Goal: Connect with others: Connect with others

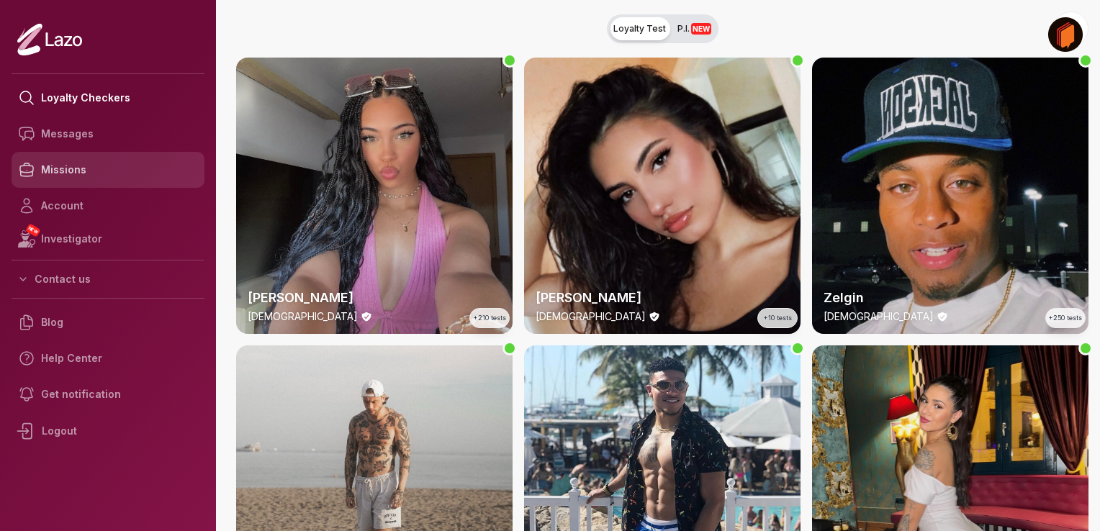
click at [112, 175] on link "Missions" at bounding box center [108, 170] width 193 height 36
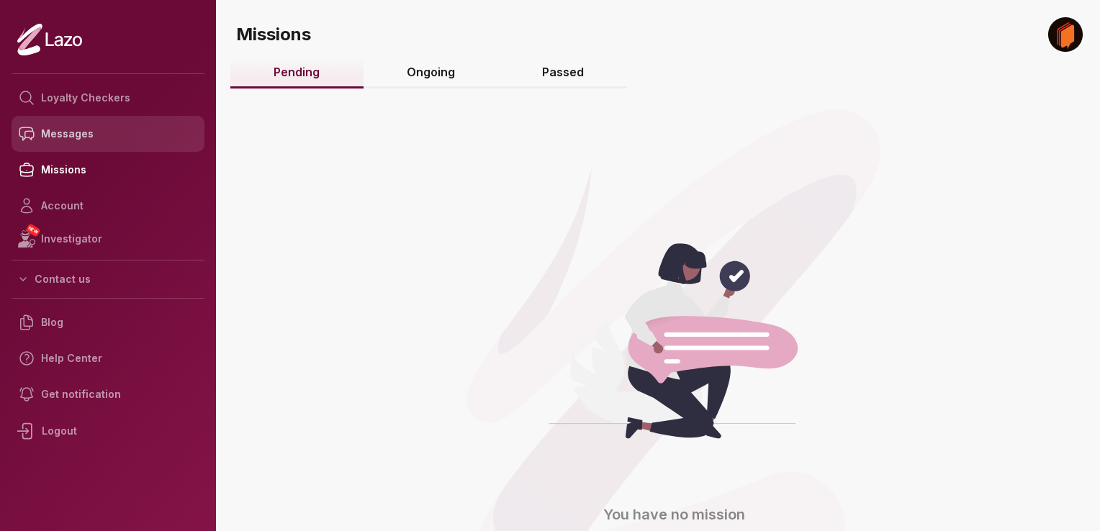
click at [118, 144] on link "Messages" at bounding box center [108, 134] width 193 height 36
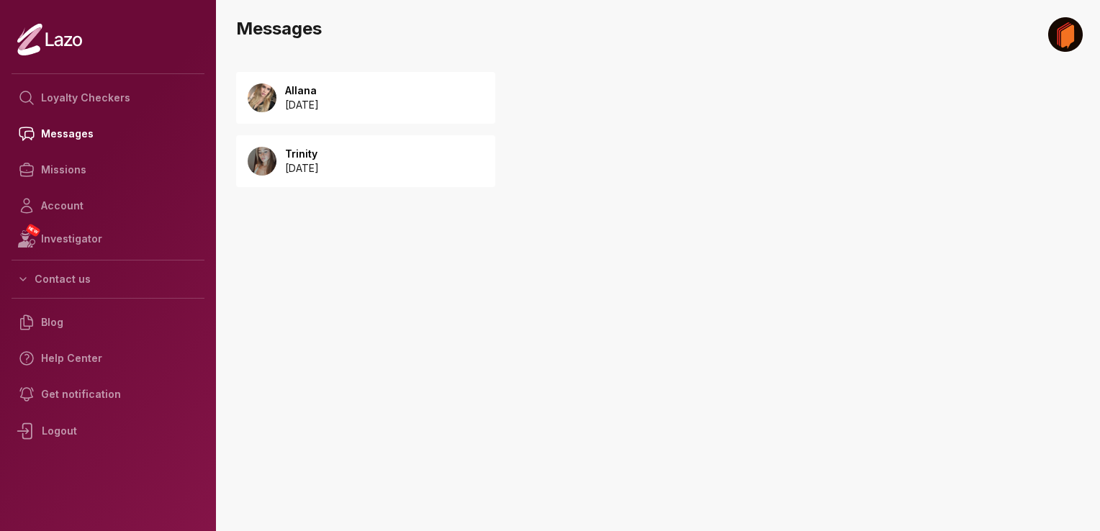
click at [443, 107] on div "Allana [DATE]" at bounding box center [365, 98] width 259 height 52
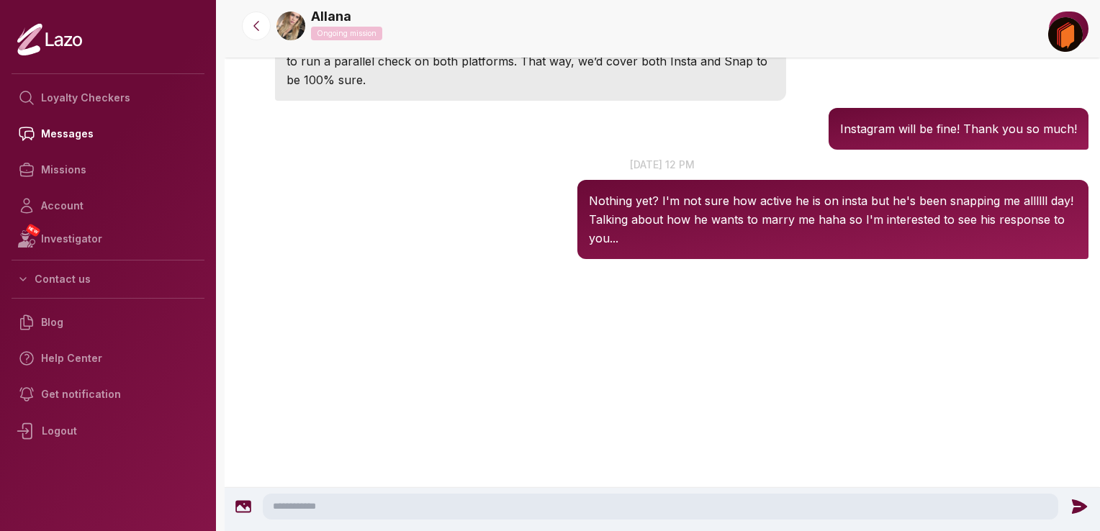
scroll to position [1751, 0]
click at [248, 30] on img at bounding box center [249, 17] width 26 height 26
click at [290, 24] on img at bounding box center [290, 26] width 29 height 29
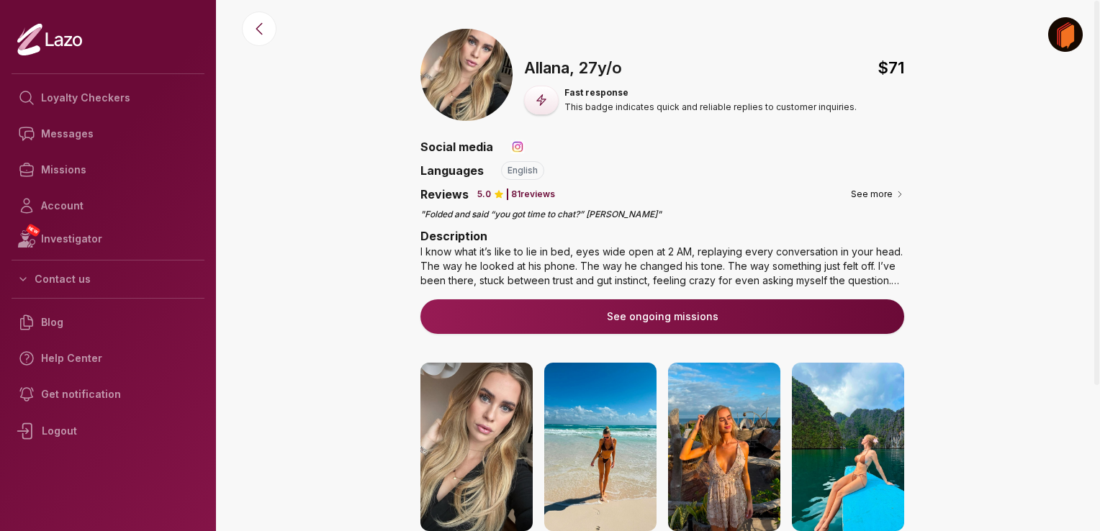
click at [372, 186] on div "🇺🇸 Allana , [DEMOGRAPHIC_DATA] $ 71 Fast response This badge indicates quick an…" at bounding box center [663, 425] width 876 height 792
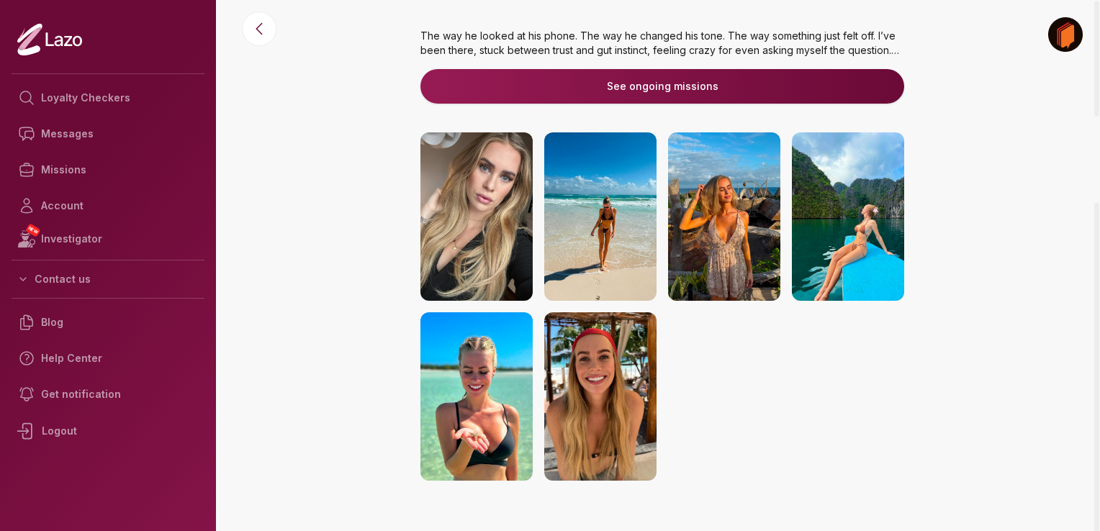
scroll to position [259, 0]
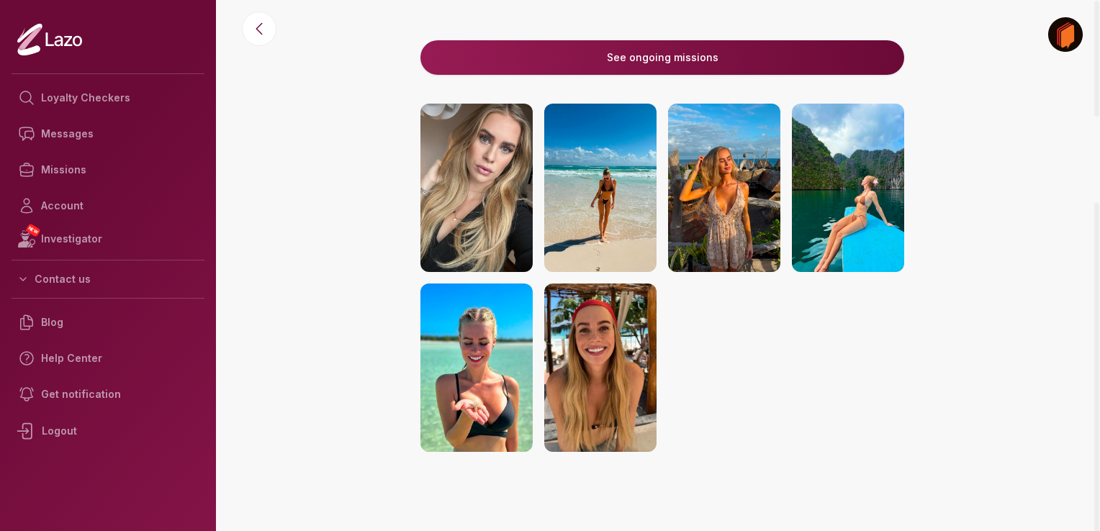
click at [458, 235] on img at bounding box center [477, 188] width 112 height 168
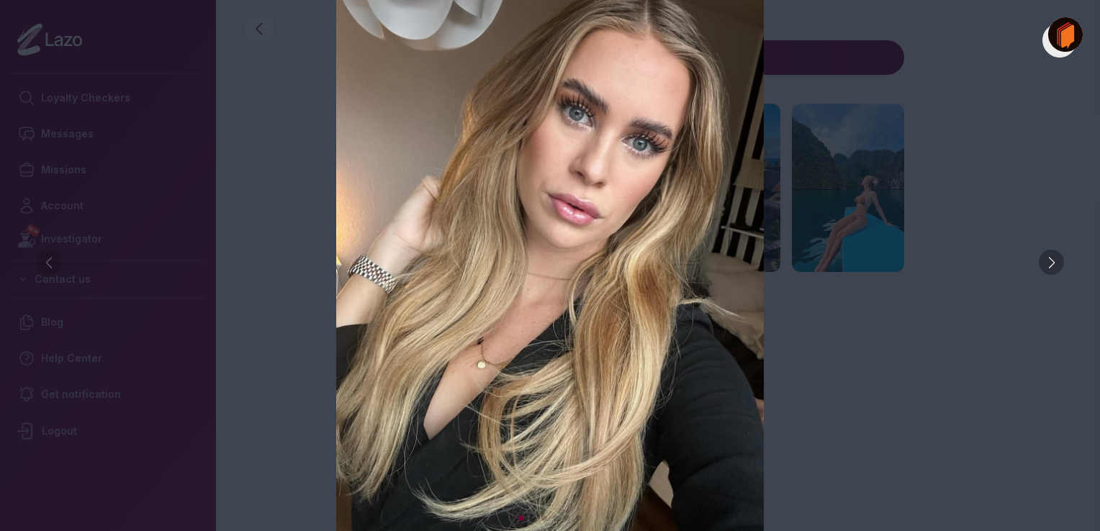
click at [1054, 264] on div at bounding box center [1051, 262] width 25 height 25
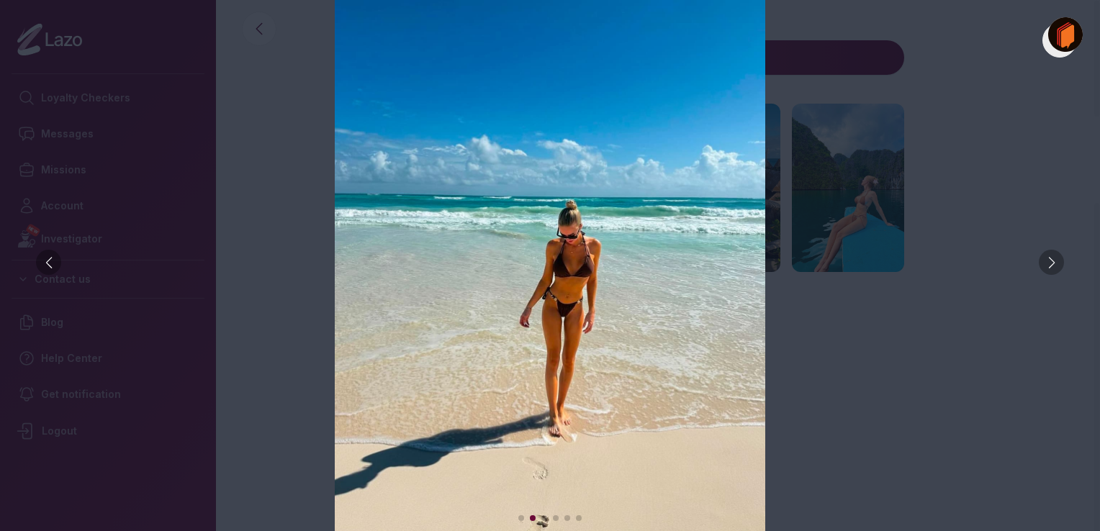
click at [1054, 264] on div at bounding box center [1051, 262] width 25 height 25
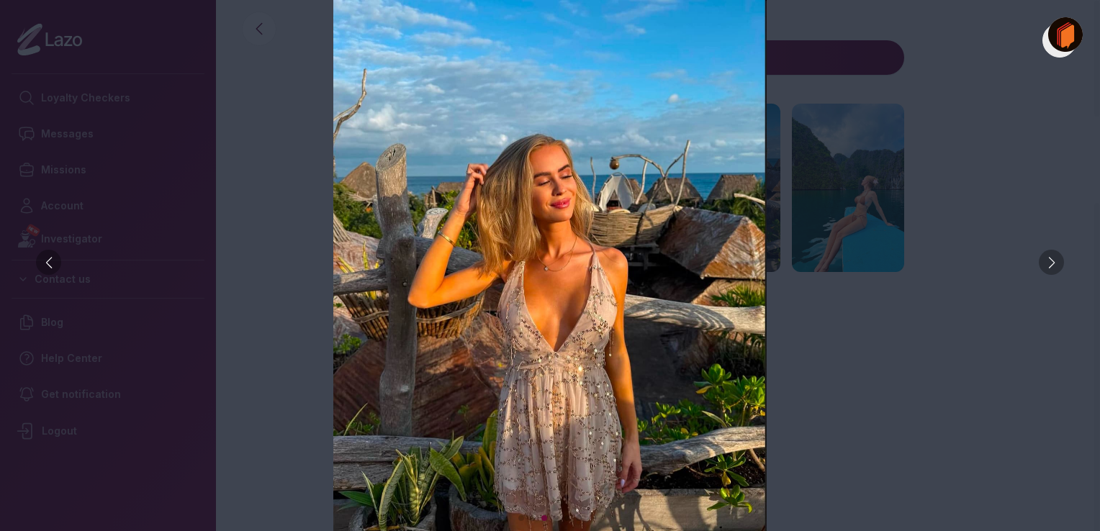
click at [1054, 264] on div at bounding box center [1051, 262] width 25 height 25
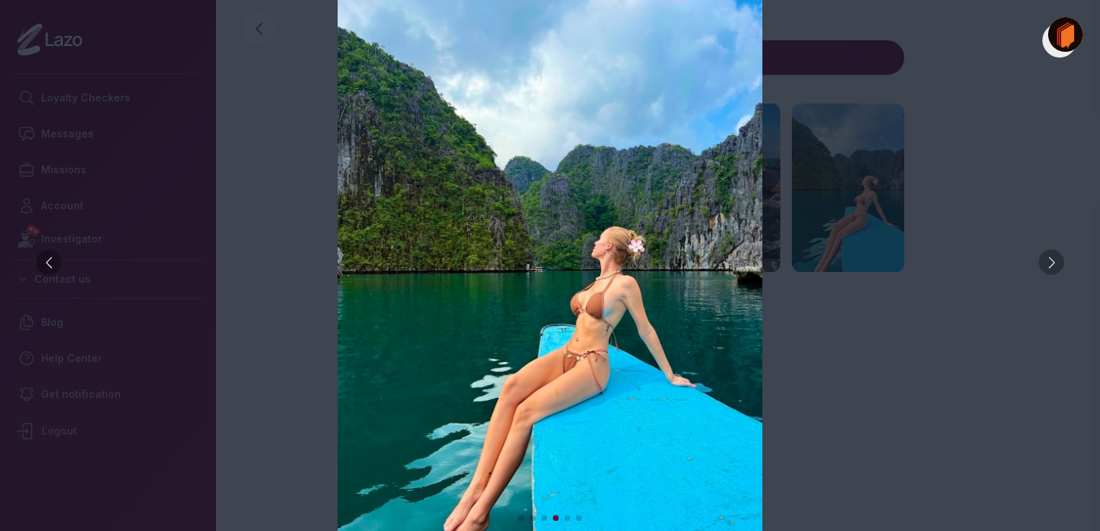
click at [1054, 264] on div at bounding box center [1051, 262] width 25 height 25
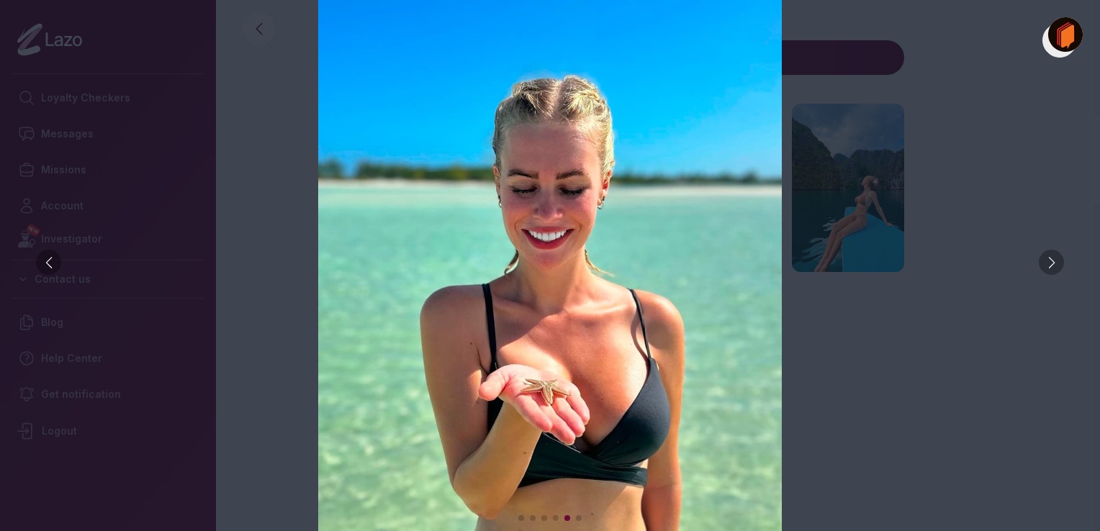
click at [1054, 264] on div at bounding box center [1051, 262] width 25 height 25
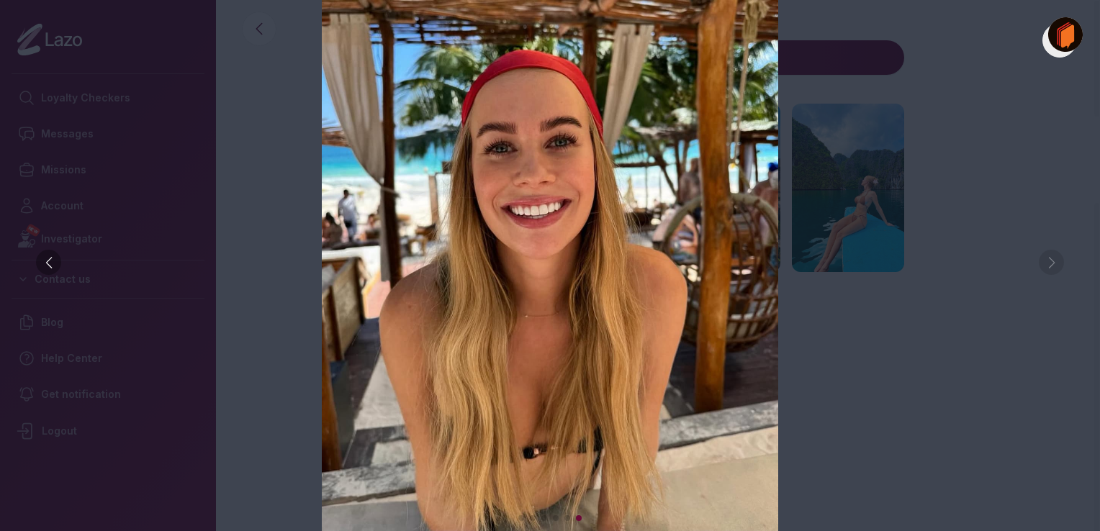
click at [1054, 264] on img at bounding box center [550, 265] width 1043 height 531
click at [52, 257] on div at bounding box center [48, 262] width 25 height 25
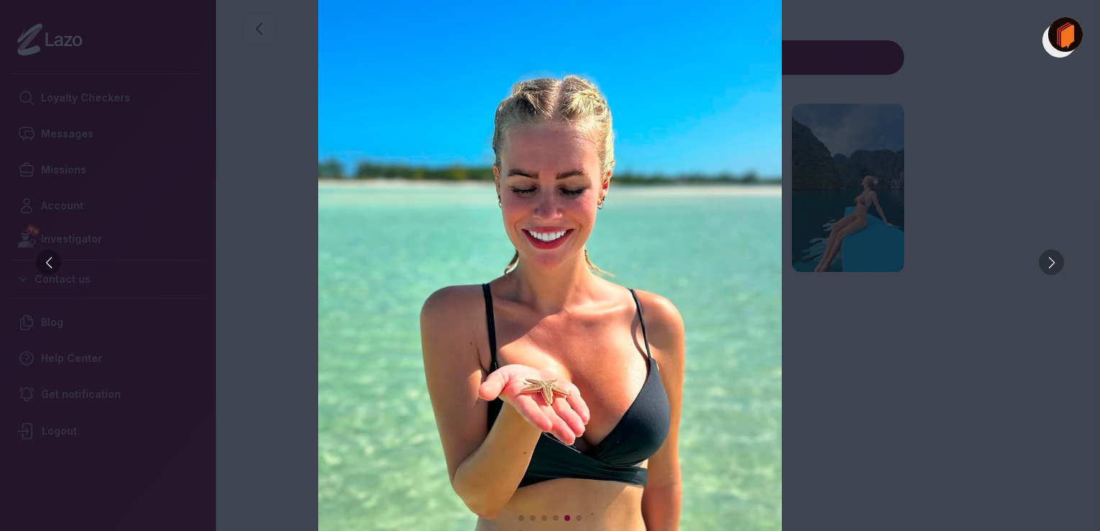
click at [52, 257] on div at bounding box center [48, 262] width 25 height 25
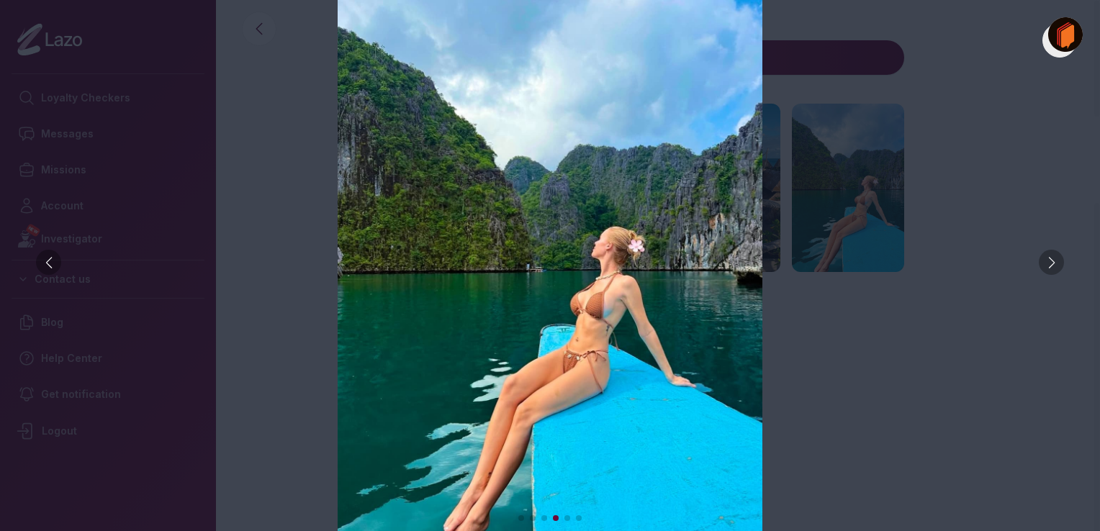
click at [52, 257] on div at bounding box center [48, 262] width 25 height 25
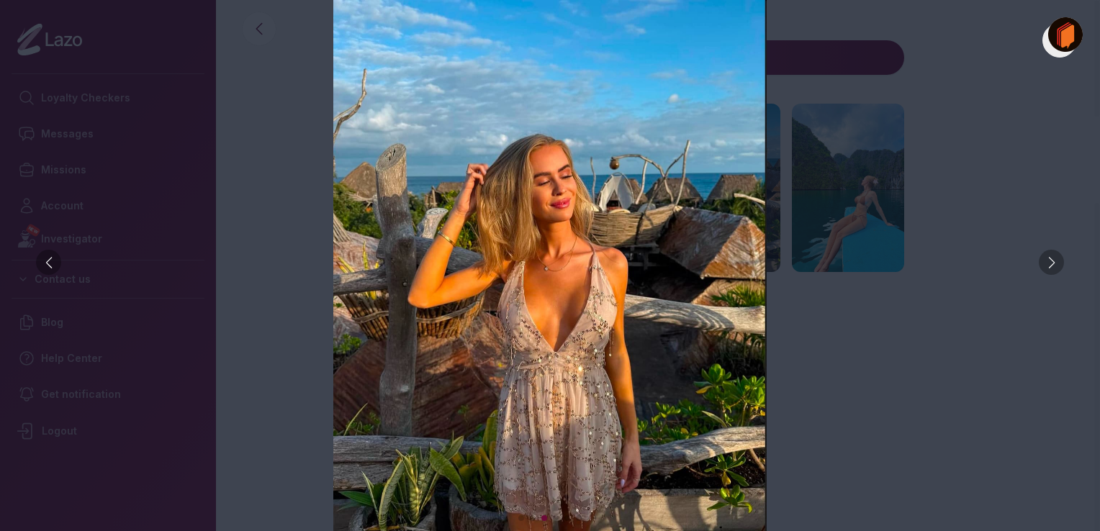
click at [52, 257] on div at bounding box center [48, 262] width 25 height 25
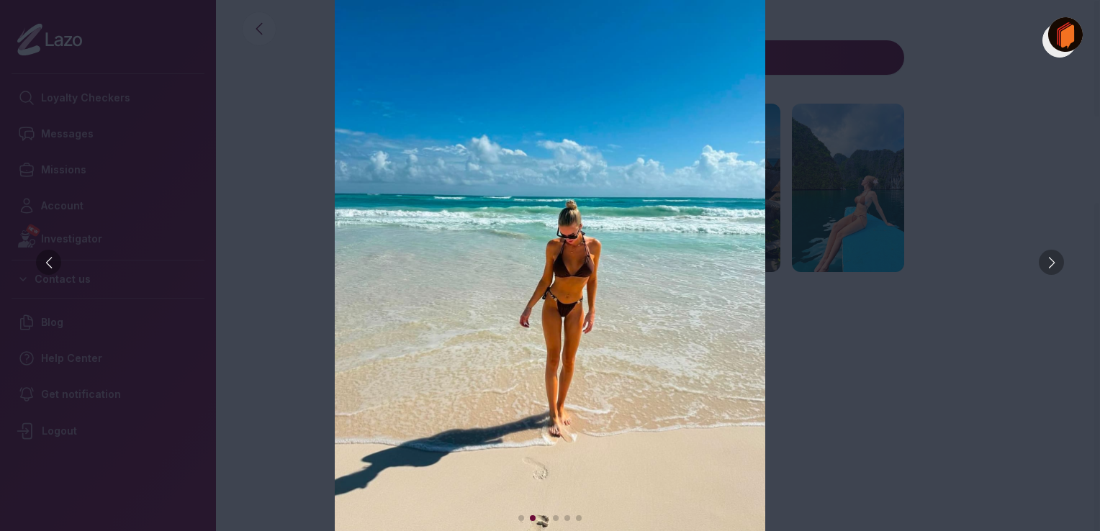
click at [52, 257] on div at bounding box center [48, 262] width 25 height 25
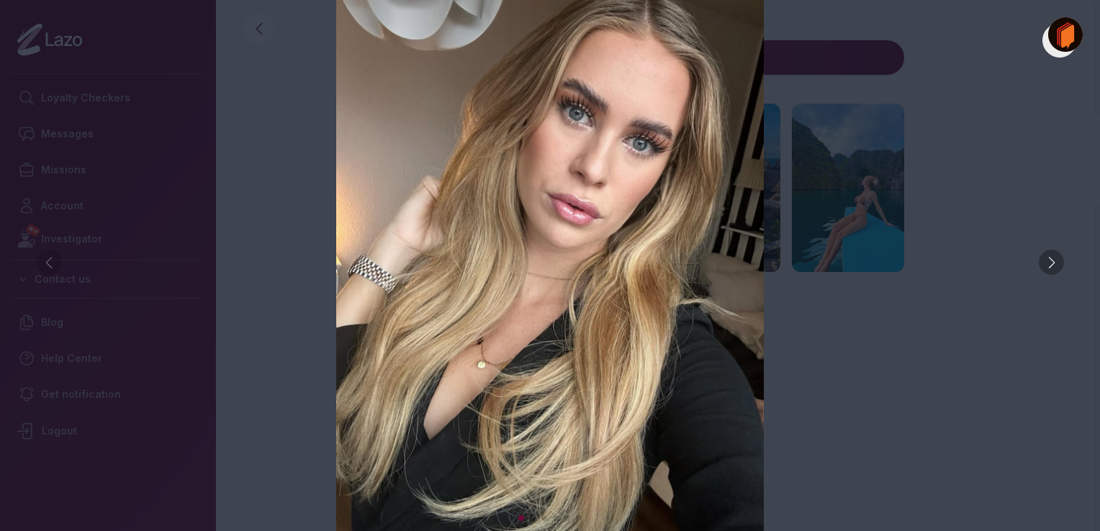
click at [1053, 262] on div at bounding box center [1051, 262] width 25 height 25
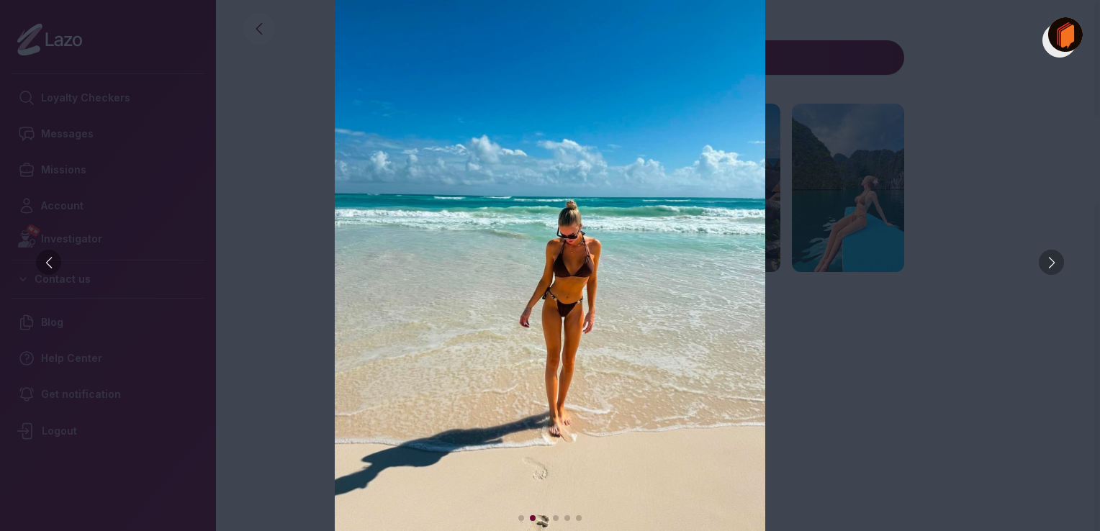
click at [1053, 262] on div at bounding box center [1051, 262] width 25 height 25
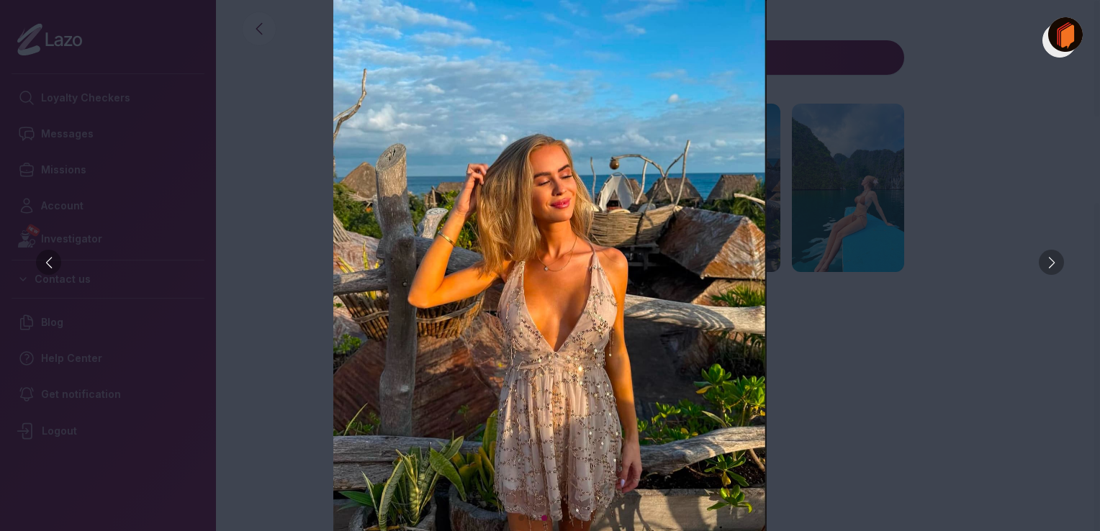
click at [1053, 262] on div at bounding box center [1051, 262] width 25 height 25
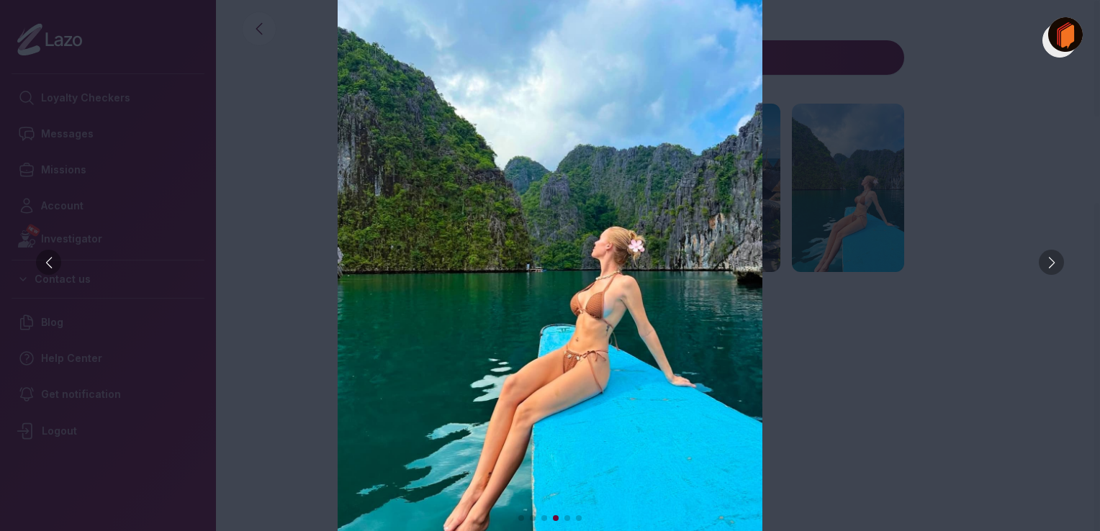
click at [1053, 262] on div at bounding box center [1051, 262] width 25 height 25
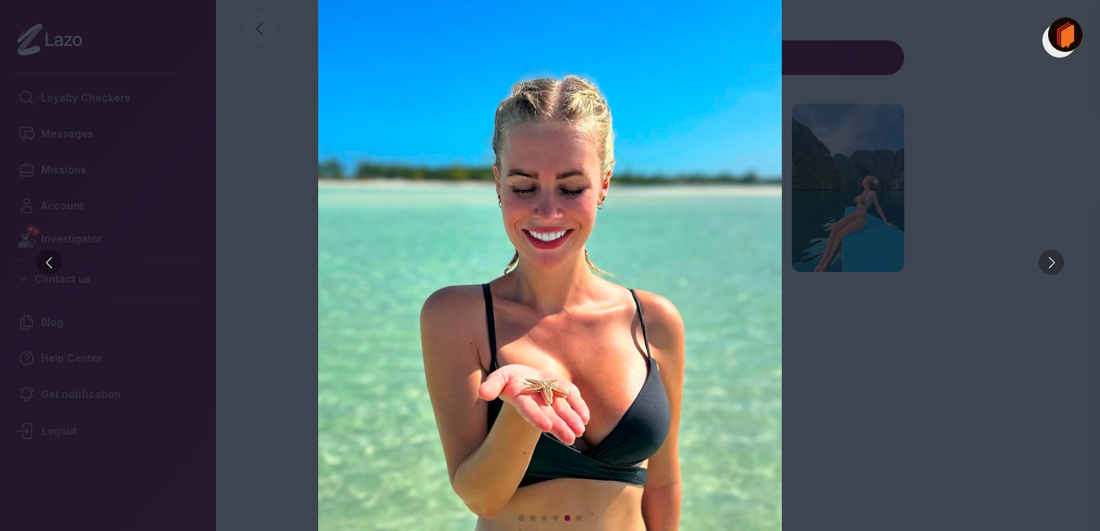
click at [1053, 262] on div at bounding box center [1051, 262] width 25 height 25
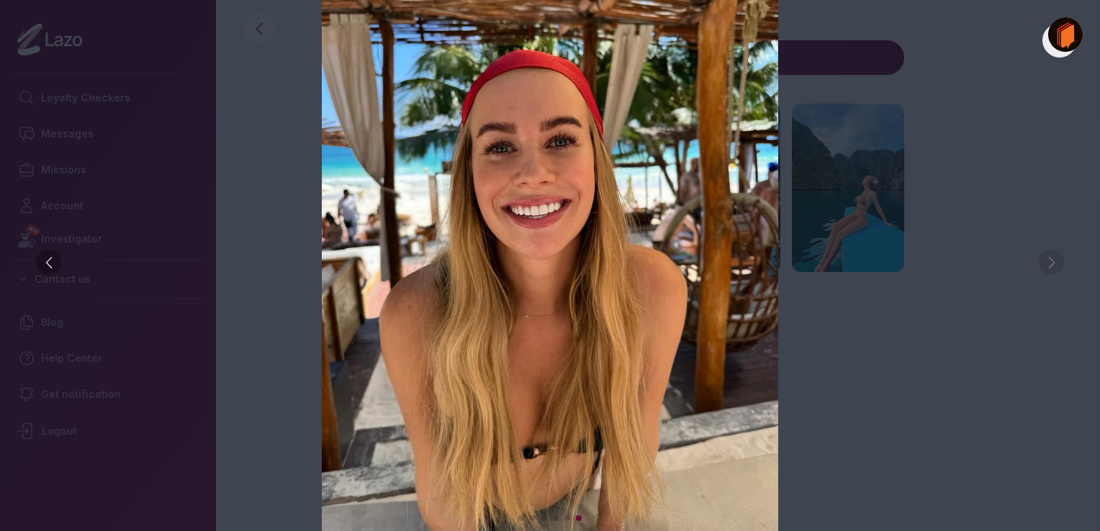
click at [50, 258] on div at bounding box center [48, 262] width 25 height 25
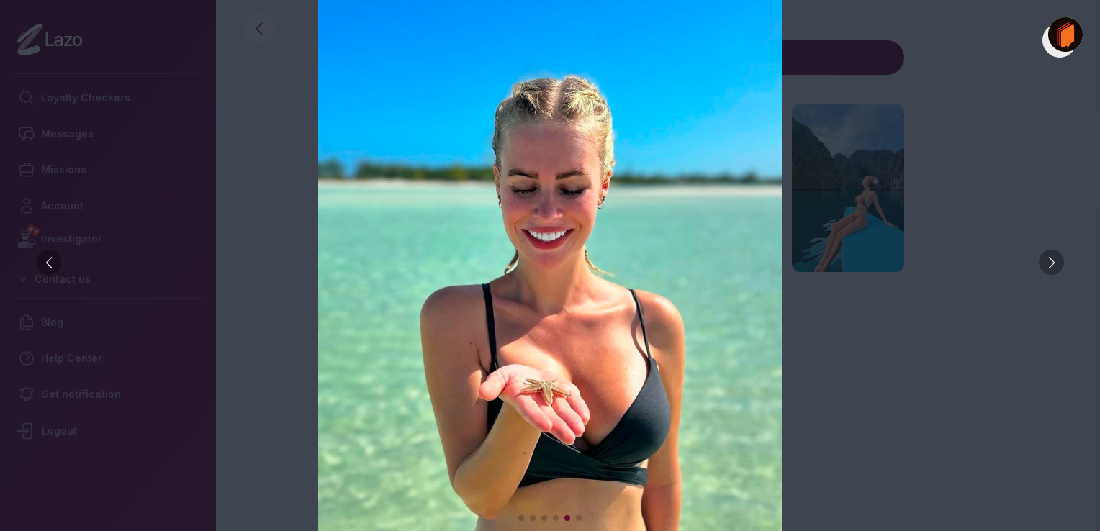
click at [50, 258] on div at bounding box center [48, 262] width 25 height 25
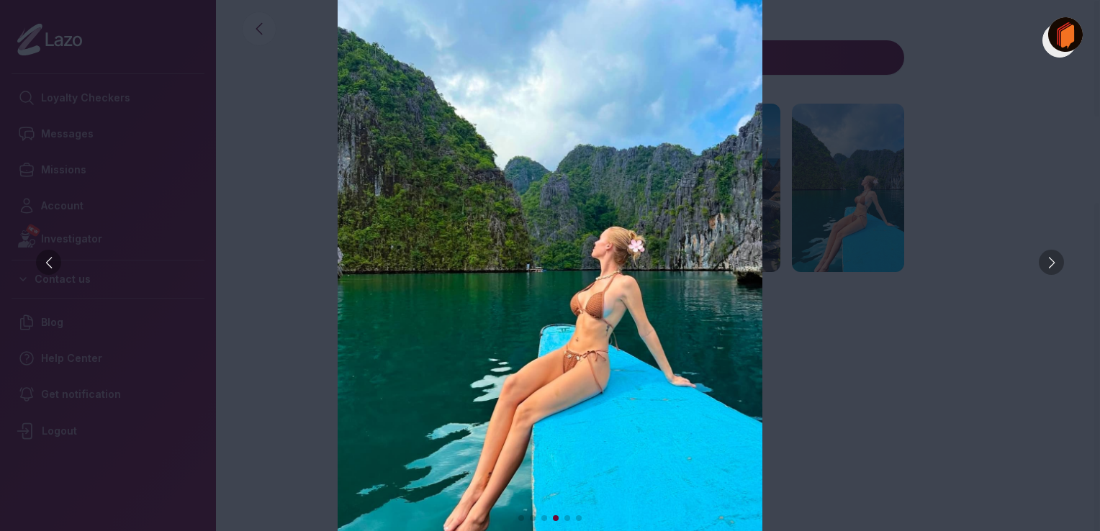
click at [50, 258] on div at bounding box center [48, 262] width 25 height 25
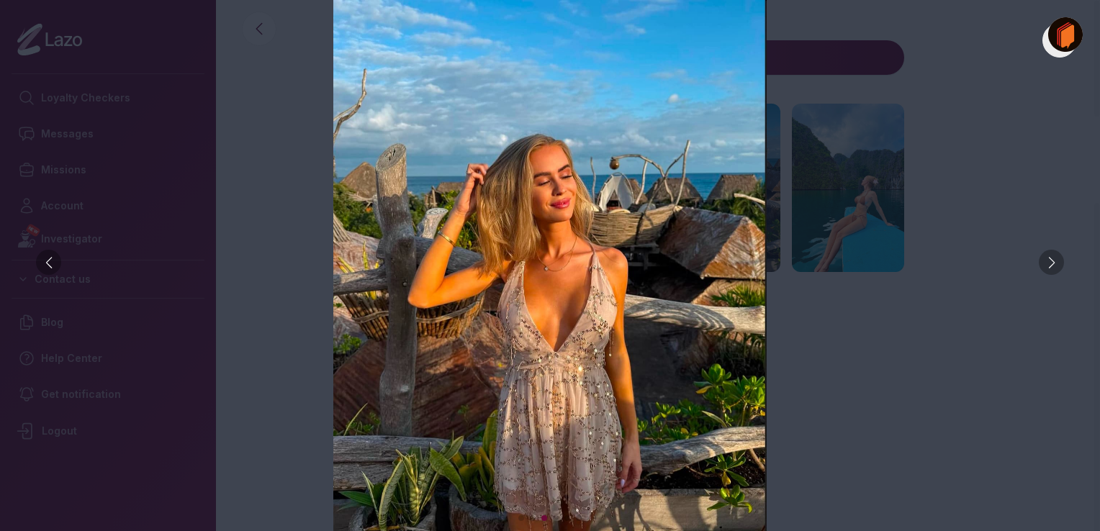
click at [50, 258] on div at bounding box center [48, 262] width 25 height 25
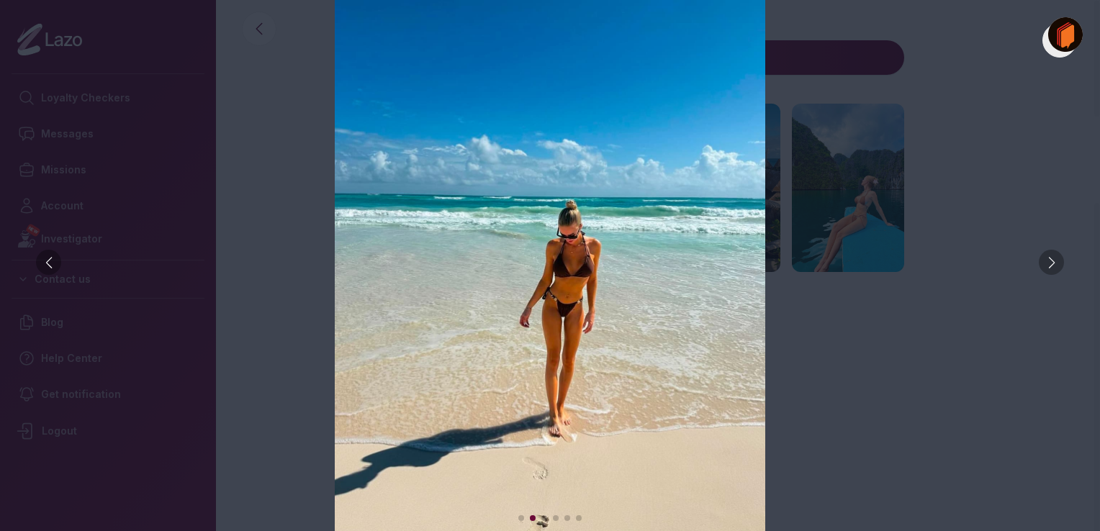
click at [50, 258] on div at bounding box center [48, 262] width 25 height 25
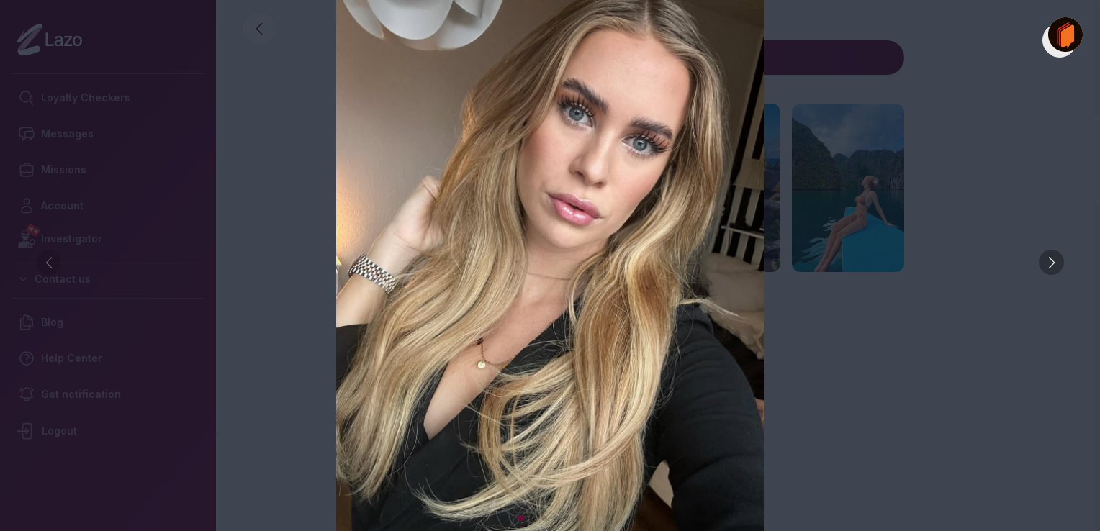
click at [1056, 272] on div at bounding box center [1051, 262] width 25 height 25
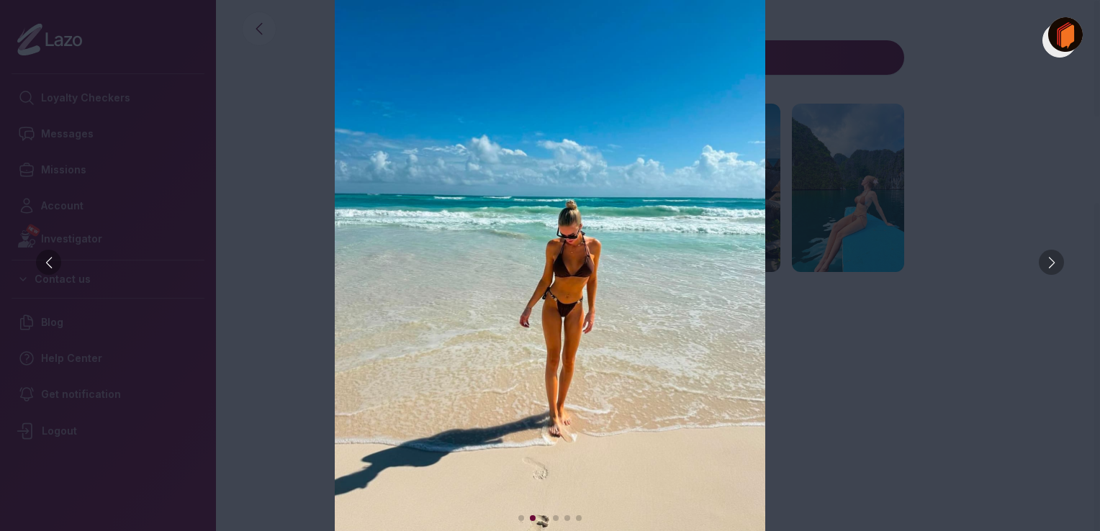
click at [1056, 272] on div at bounding box center [1051, 262] width 25 height 25
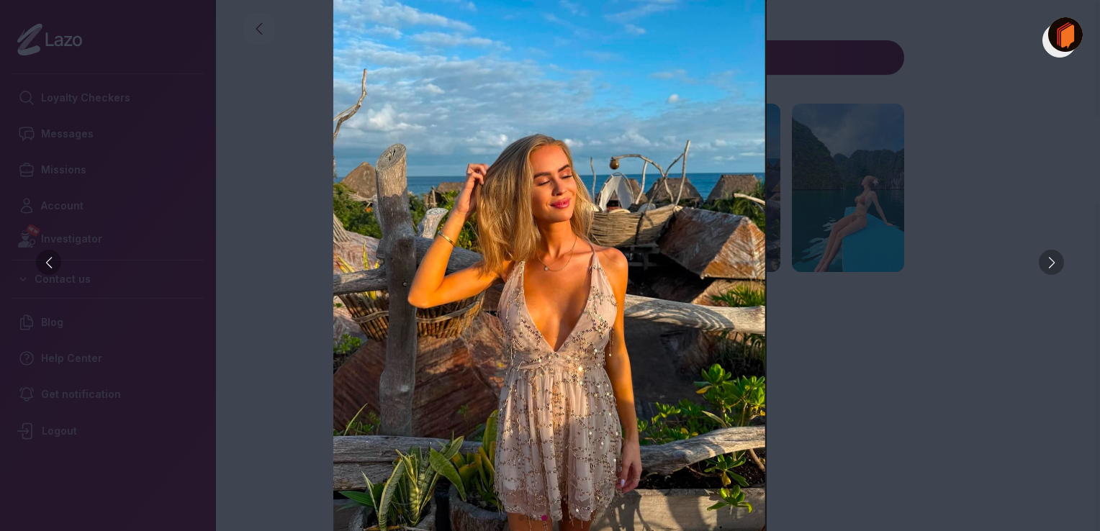
click at [1056, 272] on div at bounding box center [1051, 262] width 25 height 25
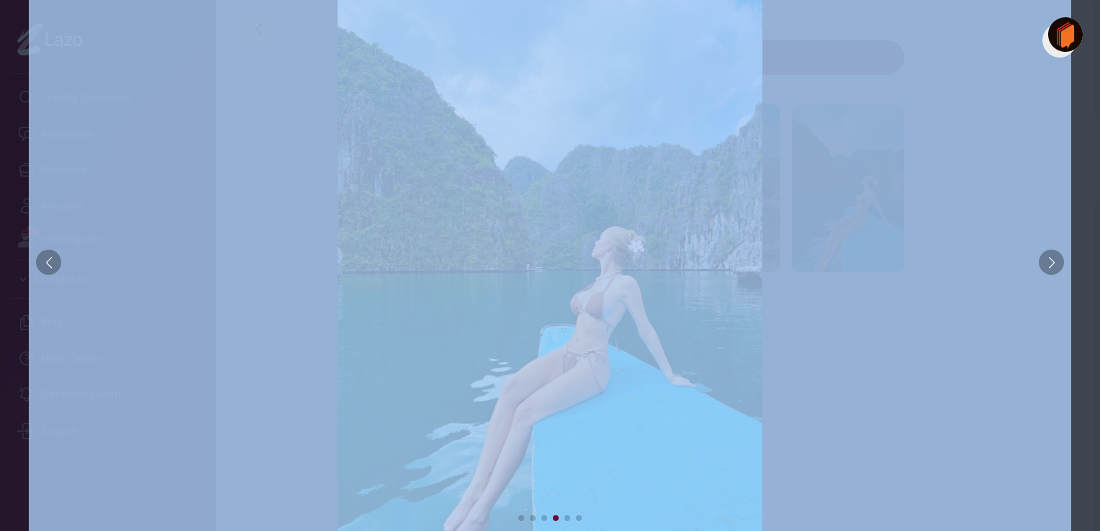
click at [1056, 272] on div at bounding box center [1051, 262] width 25 height 25
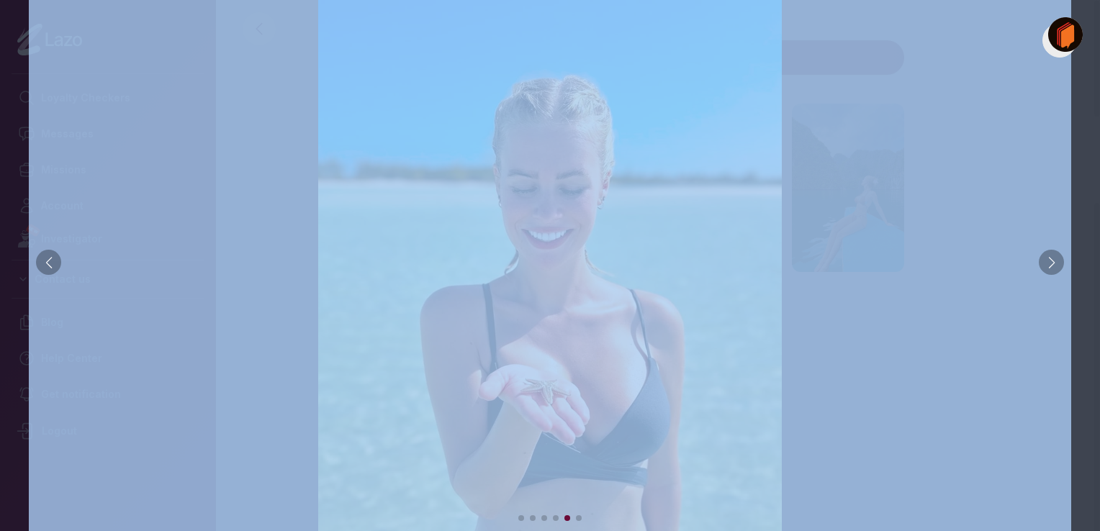
click at [1094, 375] on div at bounding box center [550, 265] width 1100 height 531
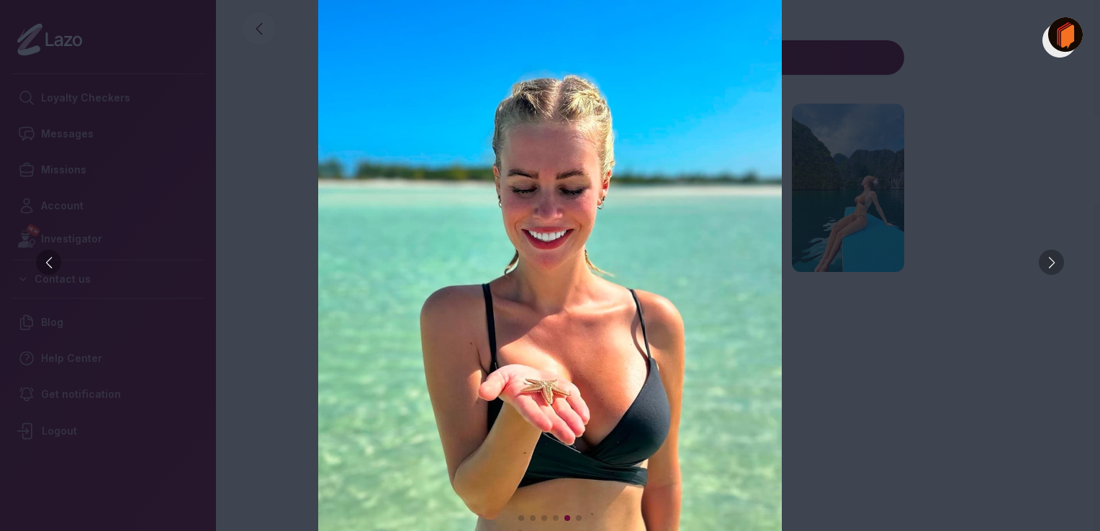
click at [1048, 262] on div at bounding box center [1051, 262] width 25 height 25
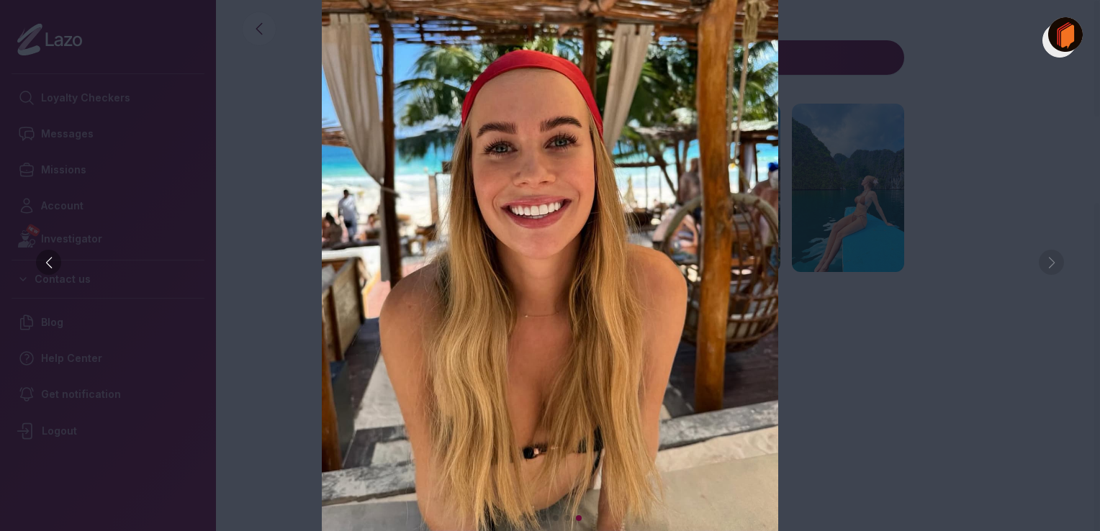
click at [1048, 262] on img at bounding box center [550, 265] width 1043 height 531
click at [834, 387] on img at bounding box center [550, 265] width 1043 height 531
click at [52, 261] on div at bounding box center [48, 262] width 25 height 25
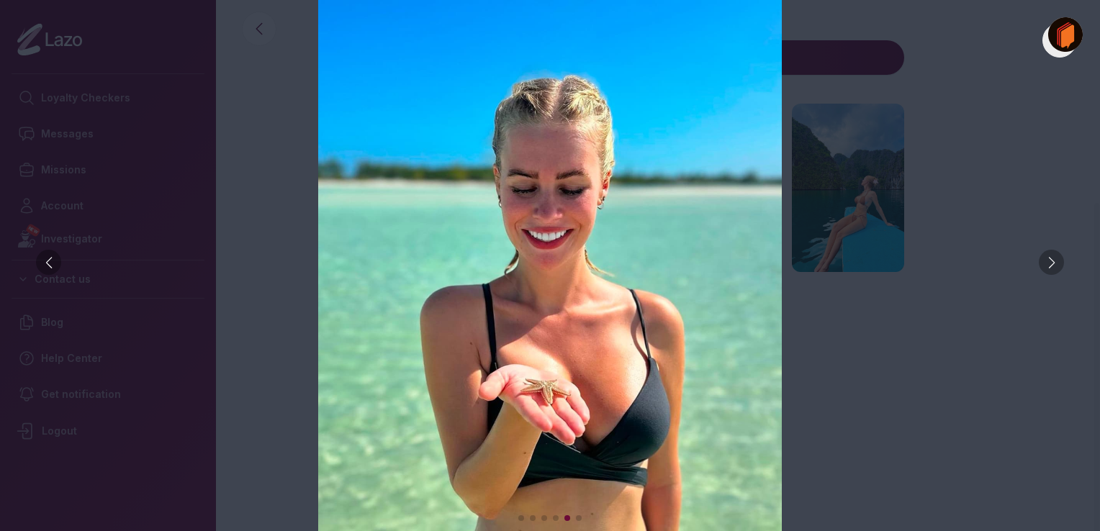
click at [999, 379] on img at bounding box center [550, 265] width 1043 height 531
click at [540, 518] on div at bounding box center [550, 516] width 1043 height 17
click at [544, 518] on span at bounding box center [544, 519] width 6 height 6
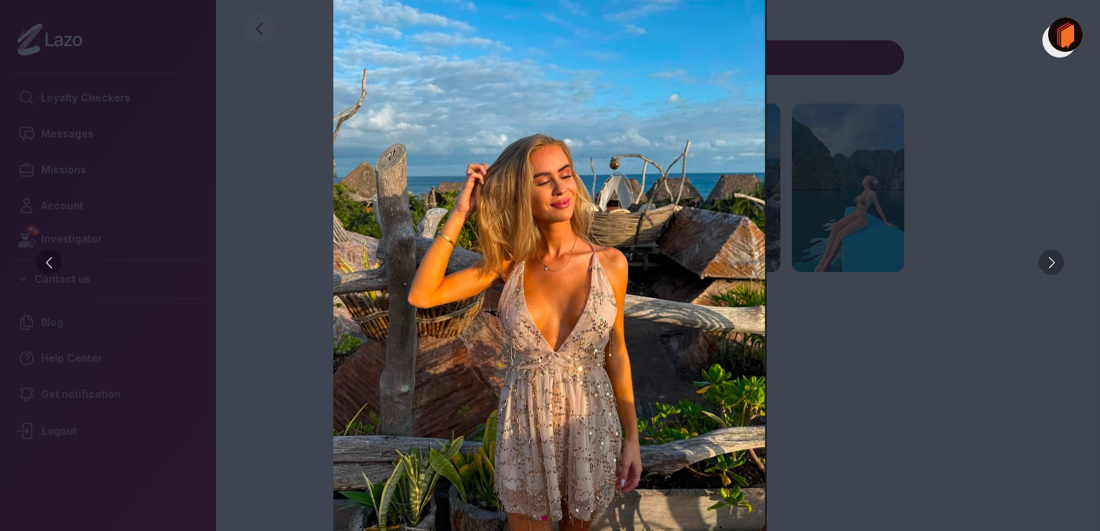
click at [531, 519] on span at bounding box center [533, 519] width 6 height 6
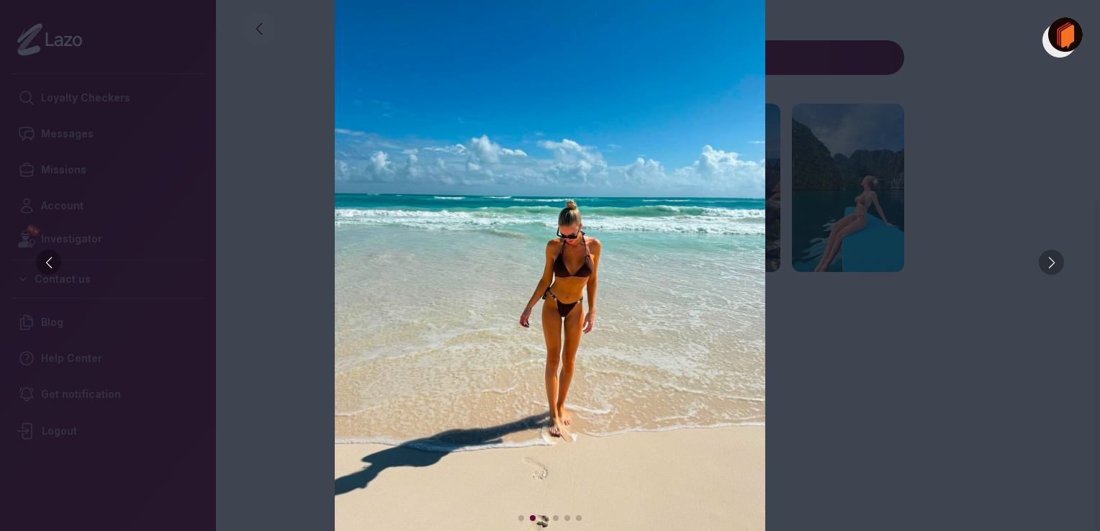
click at [518, 518] on span at bounding box center [521, 519] width 6 height 6
